Goal: Transaction & Acquisition: Purchase product/service

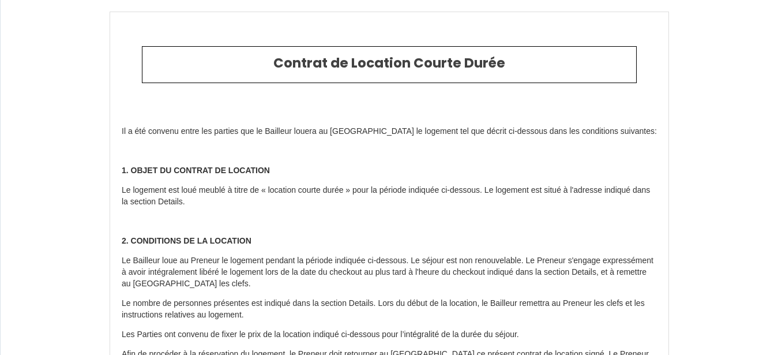
select select "DE"
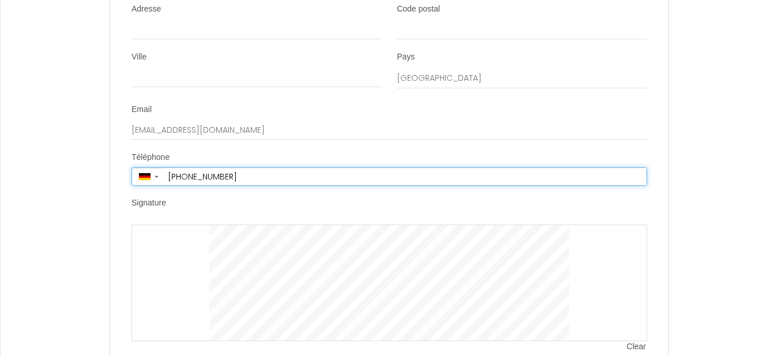
scroll to position [1908, 0]
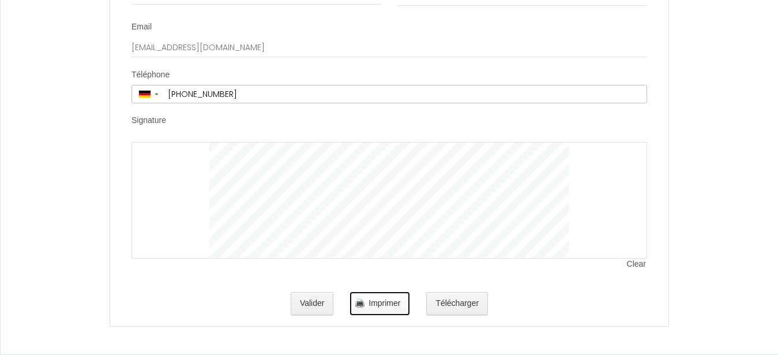
click at [364, 302] on img "button" at bounding box center [359, 302] width 9 height 9
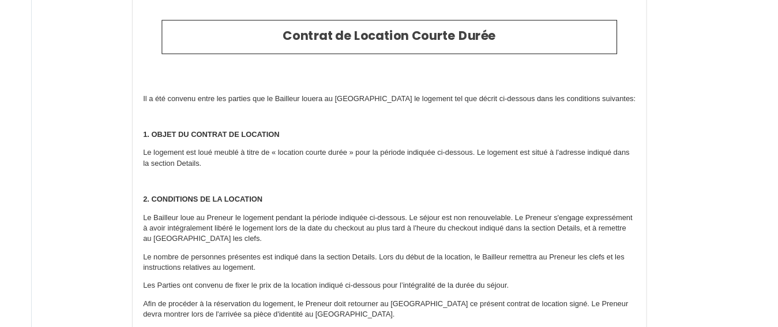
scroll to position [0, 0]
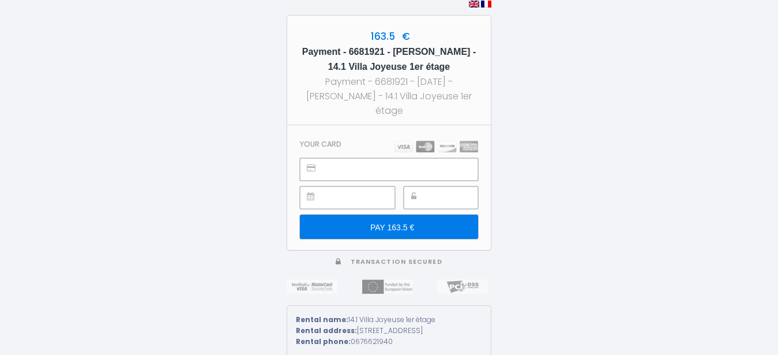
click at [413, 220] on input "PAY 163.5 €" at bounding box center [389, 227] width 178 height 24
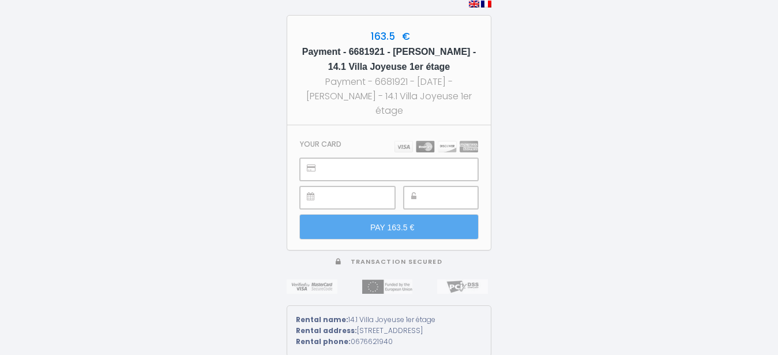
click at [411, 200] on div at bounding box center [441, 197] width 74 height 23
click at [447, 148] on img at bounding box center [437, 147] width 84 height 12
click at [470, 148] on img at bounding box center [437, 147] width 84 height 12
click at [424, 148] on img at bounding box center [437, 147] width 84 height 12
click at [410, 147] on img at bounding box center [437, 147] width 84 height 12
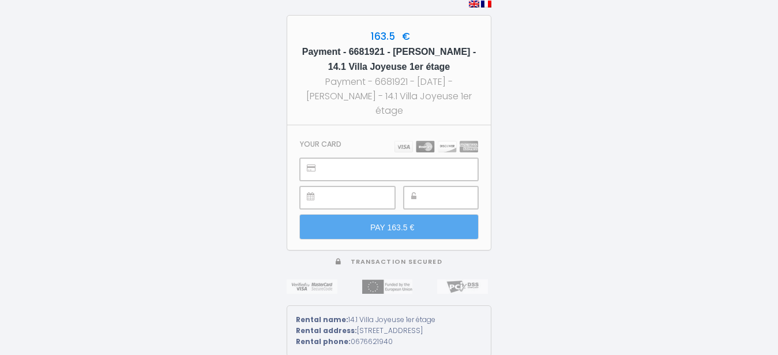
scroll to position [2, 0]
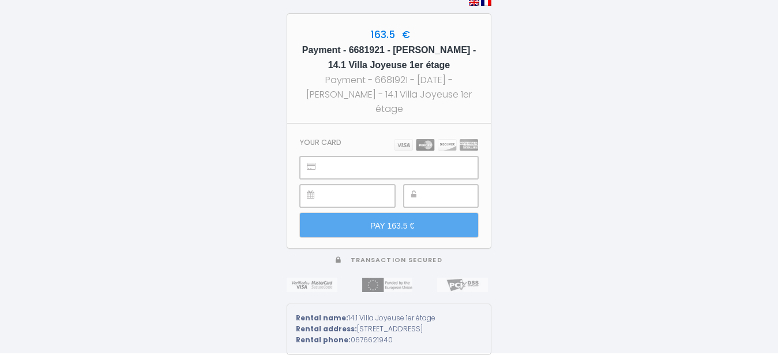
click at [421, 143] on img at bounding box center [437, 145] width 84 height 12
drag, startPoint x: 421, startPoint y: 143, endPoint x: 416, endPoint y: 155, distance: 13.9
click at [421, 144] on img at bounding box center [437, 145] width 84 height 12
drag, startPoint x: 429, startPoint y: 193, endPoint x: 441, endPoint y: 193, distance: 11.5
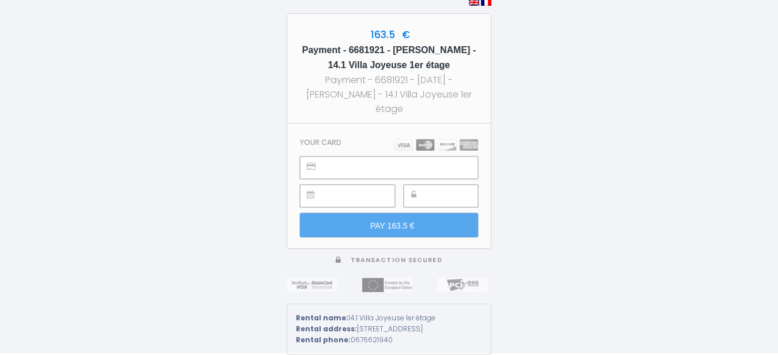
click at [441, 193] on div at bounding box center [441, 196] width 74 height 23
click at [428, 193] on div at bounding box center [441, 196] width 74 height 23
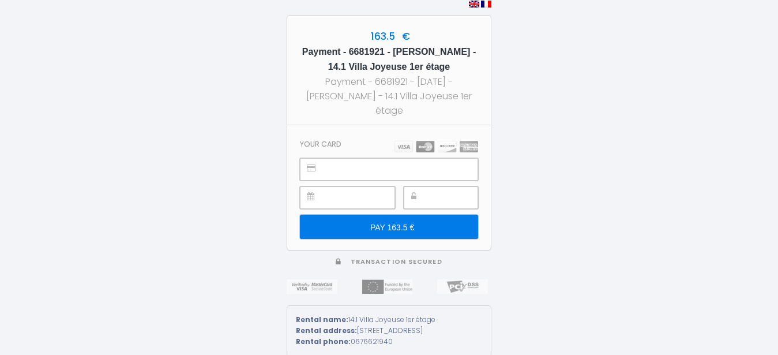
click at [324, 201] on div at bounding box center [347, 197] width 95 height 23
click at [420, 148] on img at bounding box center [437, 147] width 84 height 12
click at [388, 62] on h5 "Payment - 6681921 - [PERSON_NAME] - 14.1 Villa Joyeuse 1er étage" at bounding box center [389, 59] width 183 height 30
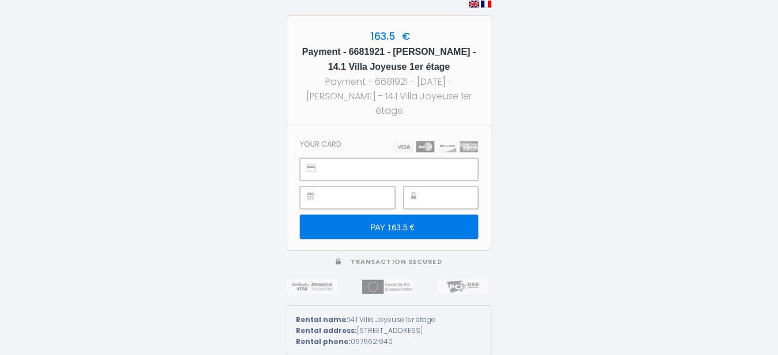
click at [388, 63] on h5 "Payment - 6681921 - [PERSON_NAME] - 14.1 Villa Joyeuse 1er étage" at bounding box center [389, 59] width 183 height 30
click at [390, 63] on h5 "Payment - 6681921 - [PERSON_NAME] - 14.1 Villa Joyeuse 1er étage" at bounding box center [389, 59] width 183 height 30
click at [390, 62] on h5 "Payment - 6681921 - [PERSON_NAME] - 14.1 Villa Joyeuse 1er étage" at bounding box center [389, 59] width 183 height 30
click at [446, 58] on h5 "Payment - 6681921 - [PERSON_NAME] - 14.1 Villa Joyeuse 1er étage" at bounding box center [389, 59] width 183 height 30
click at [556, 78] on div "163.5 € Payment - 6681921 - [PERSON_NAME] - 14.1 Villa Joyeuse 1er étage Paymen…" at bounding box center [389, 177] width 778 height 355
